Goal: Task Accomplishment & Management: Manage account settings

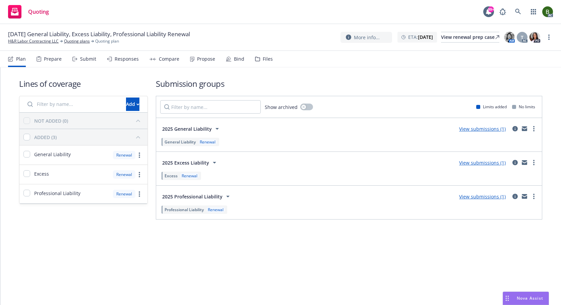
drag, startPoint x: 259, startPoint y: 62, endPoint x: 246, endPoint y: 73, distance: 17.4
click at [259, 62] on div "Files" at bounding box center [264, 59] width 18 height 16
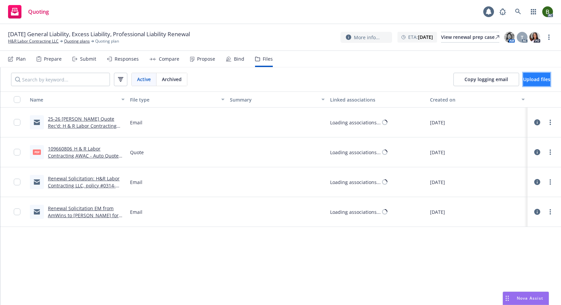
click at [528, 80] on span "Upload files" at bounding box center [537, 79] width 27 height 6
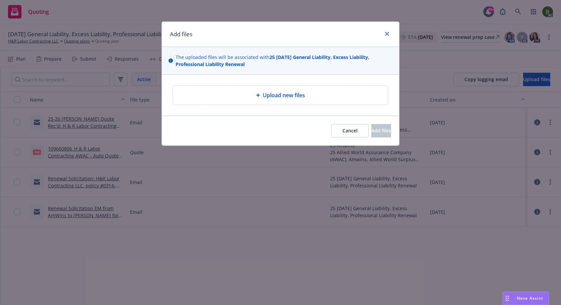
click at [294, 97] on span "Upload new files" at bounding box center [284, 95] width 42 height 8
click at [260, 101] on div "Upload new files" at bounding box center [280, 95] width 215 height 19
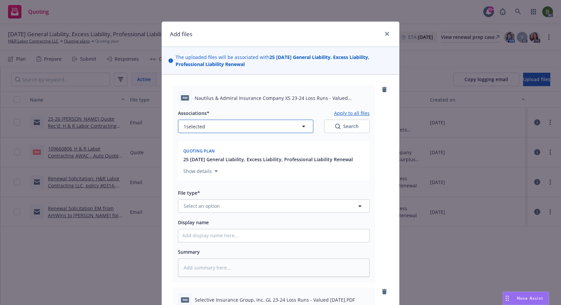
click at [296, 124] on button "1 selected" at bounding box center [246, 126] width 136 height 13
type textarea "x"
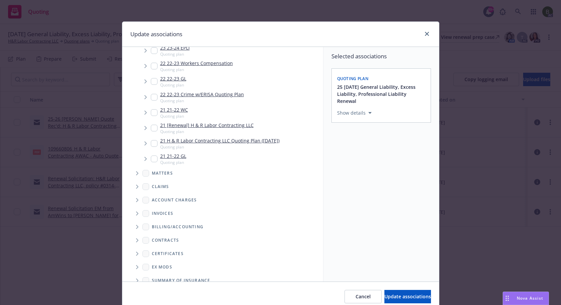
scroll to position [312, 0]
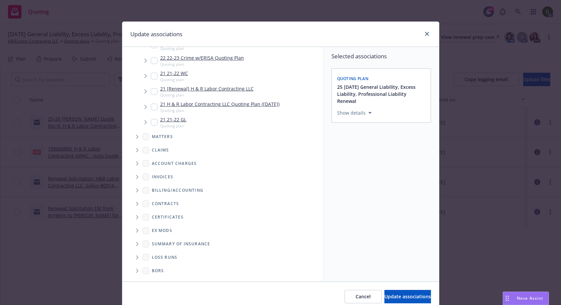
click at [135, 255] on span "Folder Tree Example" at bounding box center [137, 257] width 11 height 11
drag, startPoint x: 152, startPoint y: 280, endPoint x: 167, endPoint y: 280, distance: 15.4
click at [152, 280] on input "Folder Tree Example" at bounding box center [155, 281] width 7 height 7
checkbox input "true"
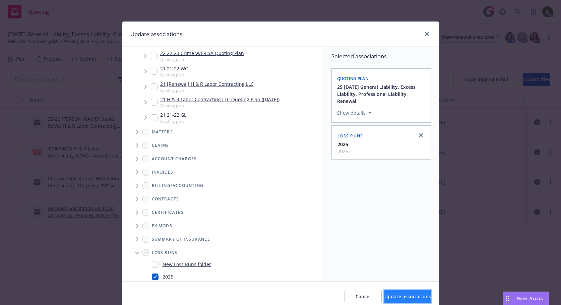
click at [385, 298] on span "Update associations" at bounding box center [408, 296] width 47 height 6
type textarea "x"
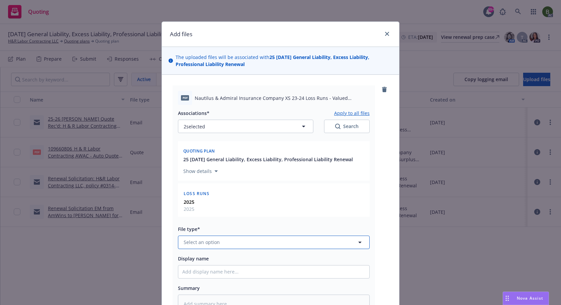
click at [262, 243] on button "Select an option" at bounding box center [274, 242] width 192 height 13
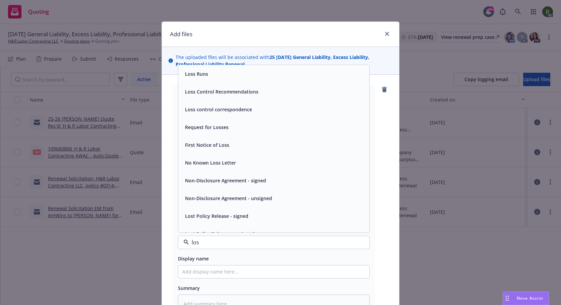
type input "loss"
click at [191, 74] on span "Loss Runs" at bounding box center [196, 73] width 23 height 7
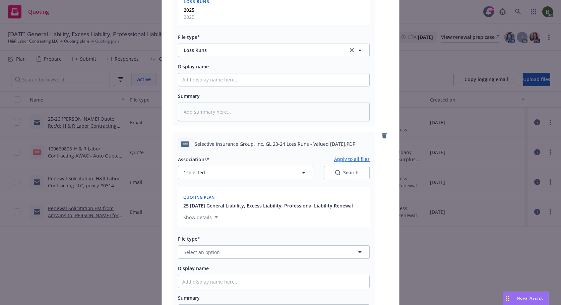
scroll to position [201, 0]
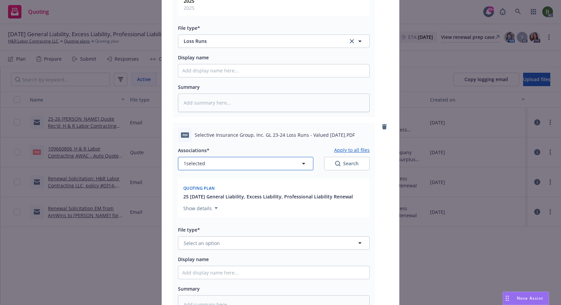
click at [225, 162] on button "1 selected" at bounding box center [246, 163] width 136 height 13
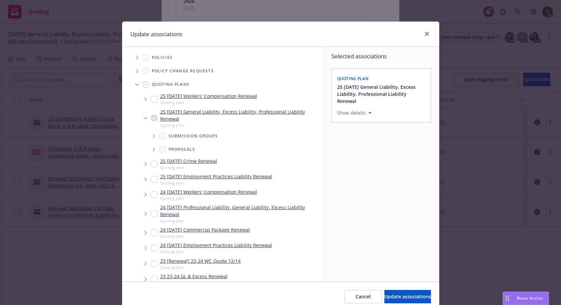
type textarea "x"
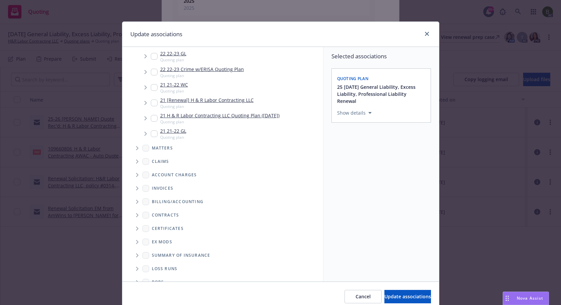
scroll to position [302, 0]
click at [136, 268] on icon "Folder Tree Example" at bounding box center [137, 267] width 2 height 4
click at [153, 279] on input "Folder Tree Example" at bounding box center [155, 279] width 7 height 7
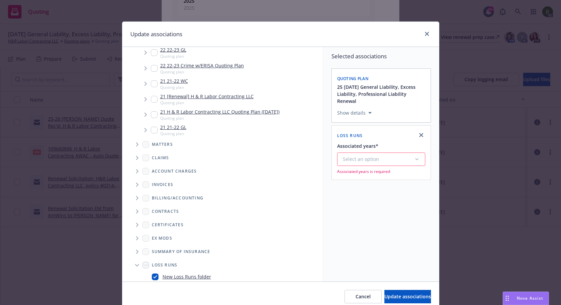
scroll to position [336, 0]
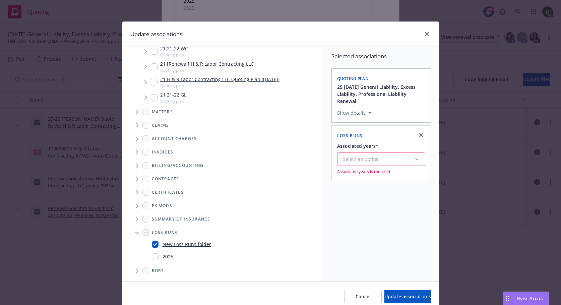
click at [154, 244] on input "Folder Tree Example" at bounding box center [155, 244] width 7 height 7
checkbox input "false"
click at [155, 259] on input "Folder Tree Example" at bounding box center [155, 257] width 7 height 7
checkbox input "true"
click at [385, 299] on span "Update associations" at bounding box center [408, 296] width 47 height 6
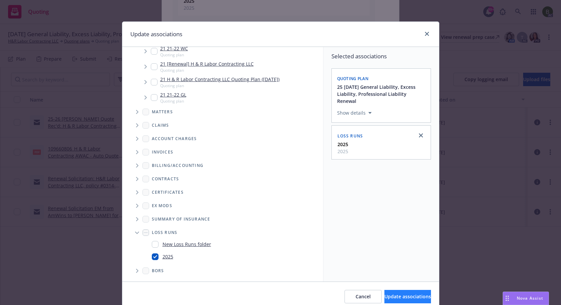
type textarea "x"
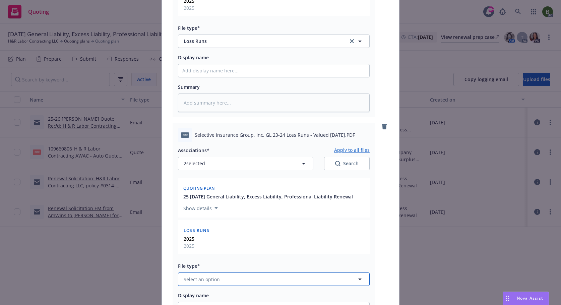
click at [261, 279] on button "Select an option" at bounding box center [274, 279] width 192 height 13
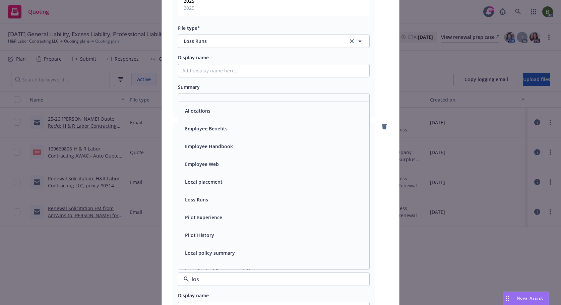
type input "loss"
click at [208, 110] on div "Loss Runs" at bounding box center [273, 111] width 183 height 10
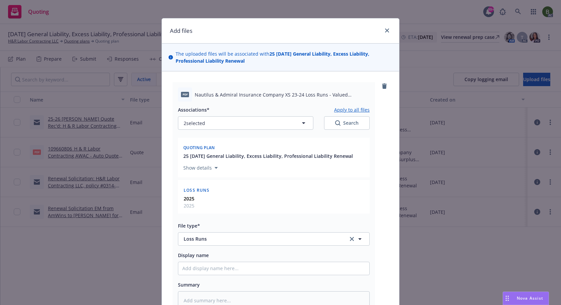
scroll to position [0, 0]
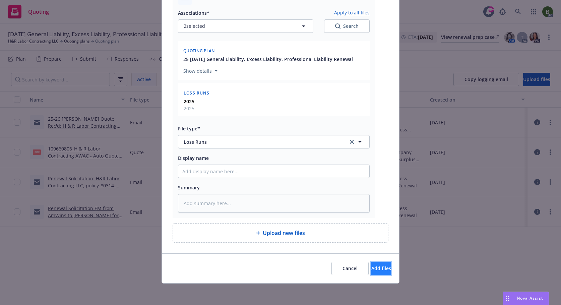
click at [372, 265] on button "Add files" at bounding box center [382, 268] width 20 height 13
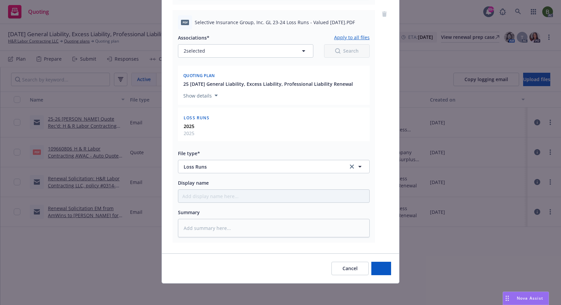
scroll to position [314, 0]
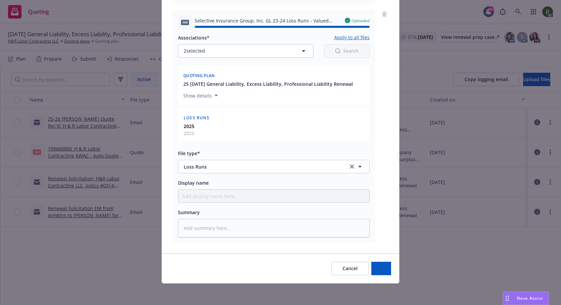
type textarea "x"
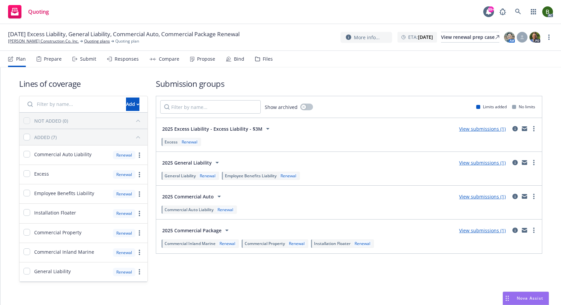
click at [258, 62] on div "Files" at bounding box center [264, 59] width 18 height 16
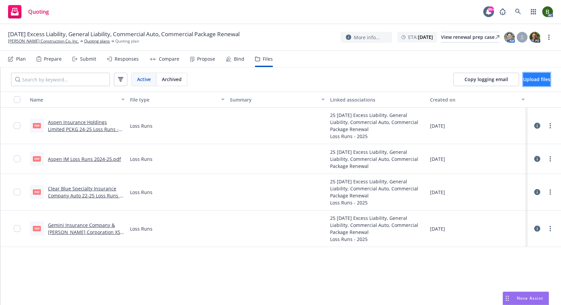
click at [524, 80] on span "Upload files" at bounding box center [537, 79] width 27 height 6
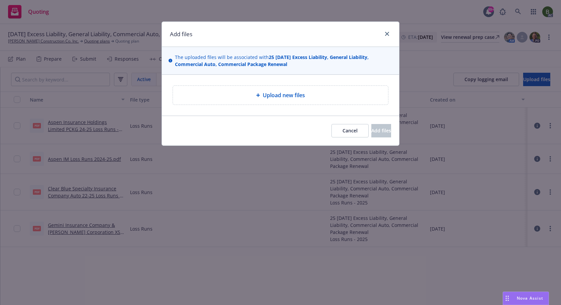
click at [256, 96] on icon at bounding box center [258, 95] width 4 height 4
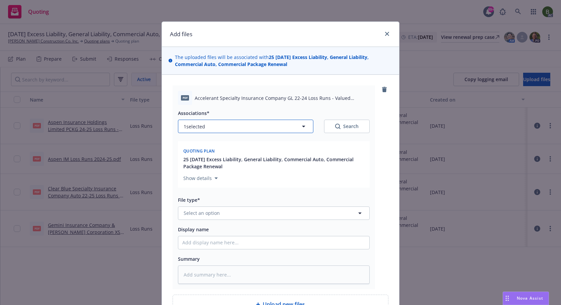
click at [214, 127] on button "1 selected" at bounding box center [246, 126] width 136 height 13
type textarea "x"
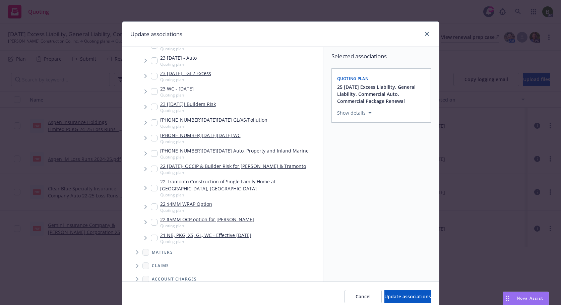
scroll to position [250, 0]
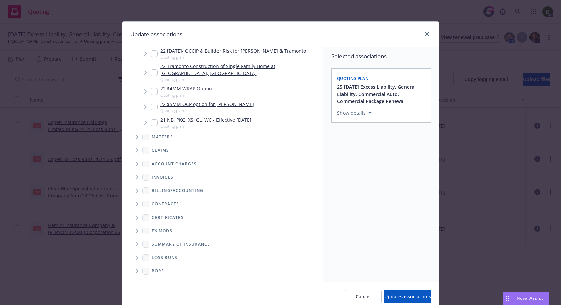
click at [136, 257] on icon "Folder Tree Example" at bounding box center [137, 258] width 3 height 4
click at [152, 280] on input "Folder Tree Example" at bounding box center [155, 281] width 7 height 7
checkbox input "true"
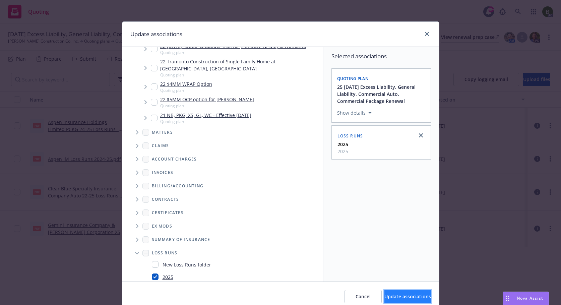
click at [388, 303] on button "Update associations" at bounding box center [408, 296] width 47 height 13
type textarea "x"
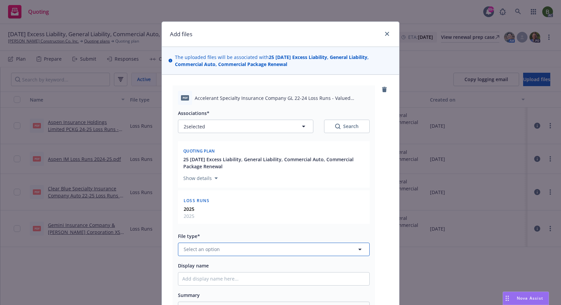
click at [245, 249] on button "Select an option" at bounding box center [274, 249] width 192 height 13
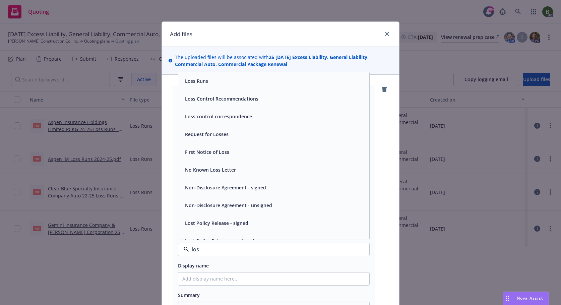
type input "loss"
click at [191, 82] on span "Loss Runs" at bounding box center [196, 80] width 23 height 7
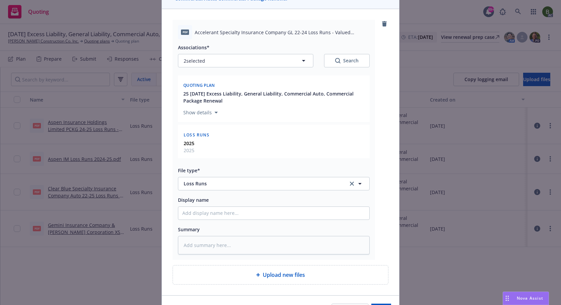
scroll to position [108, 0]
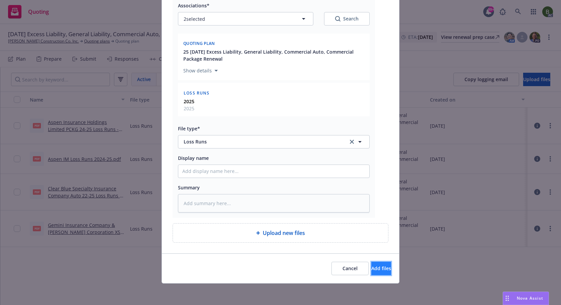
click at [372, 269] on span "Add files" at bounding box center [382, 268] width 20 height 6
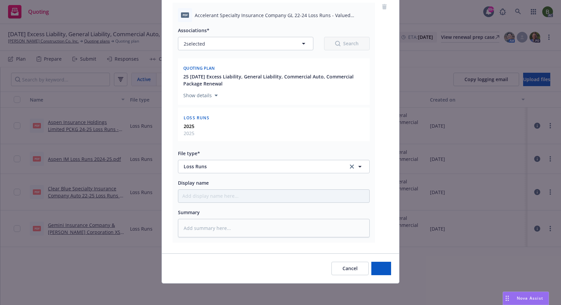
scroll to position [83, 0]
type textarea "x"
